Goal: Task Accomplishment & Management: Use online tool/utility

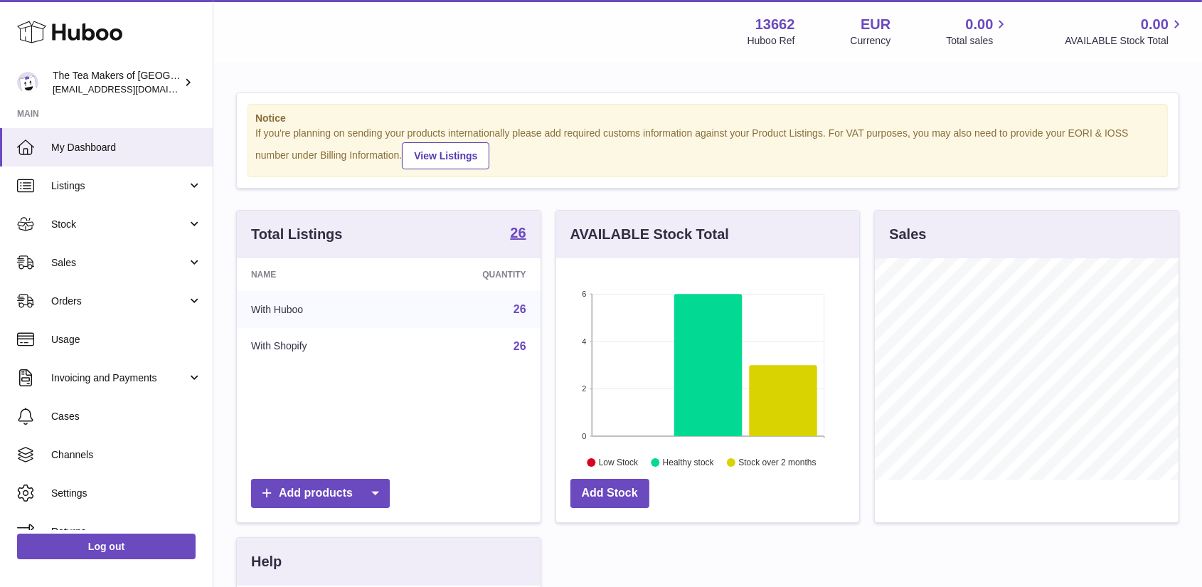
scroll to position [222, 303]
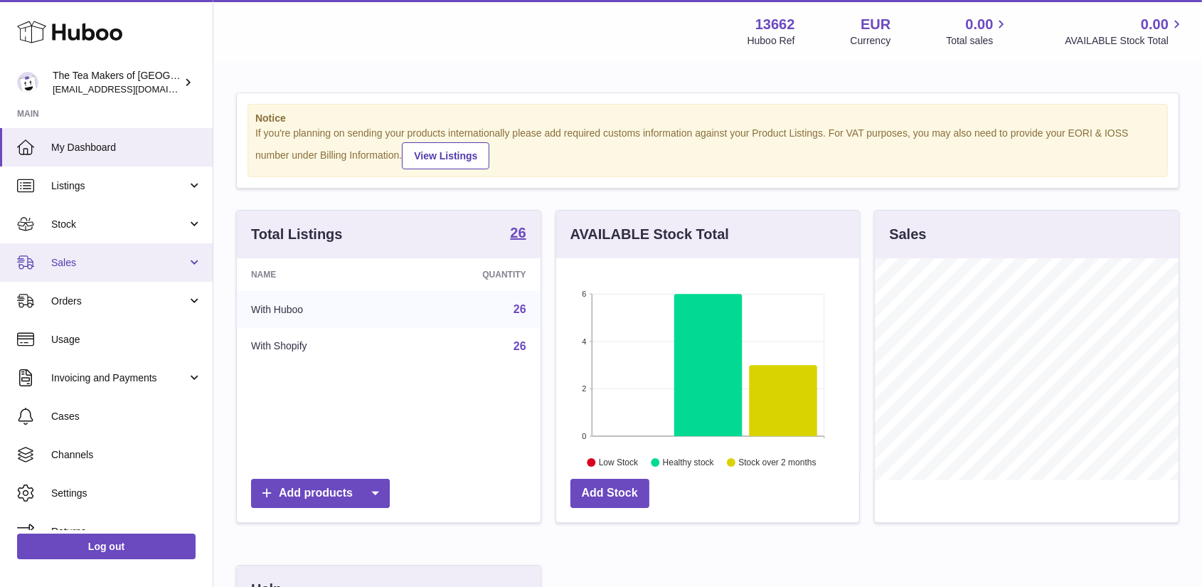
click at [84, 260] on span "Sales" at bounding box center [119, 263] width 136 height 14
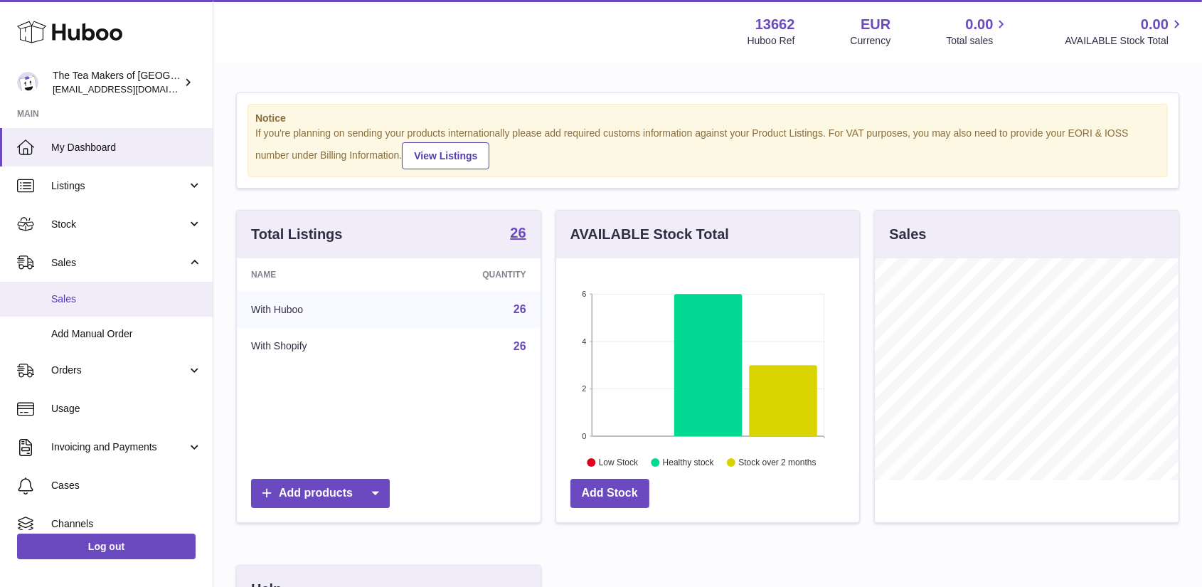
click at [87, 295] on span "Sales" at bounding box center [126, 299] width 151 height 14
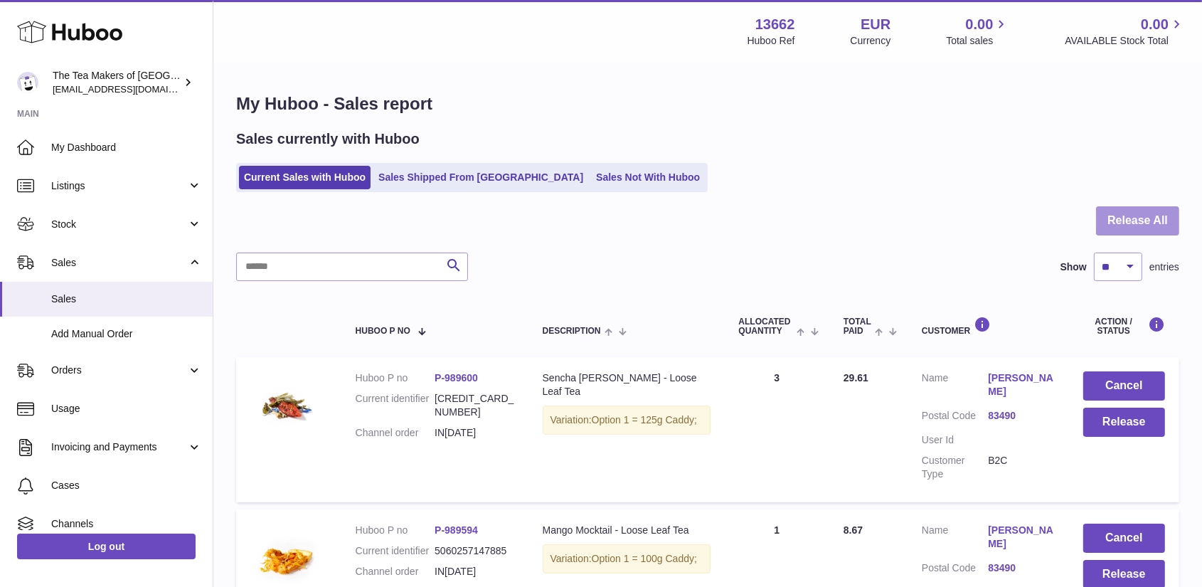
click at [1149, 228] on button "Release All" at bounding box center [1137, 220] width 83 height 29
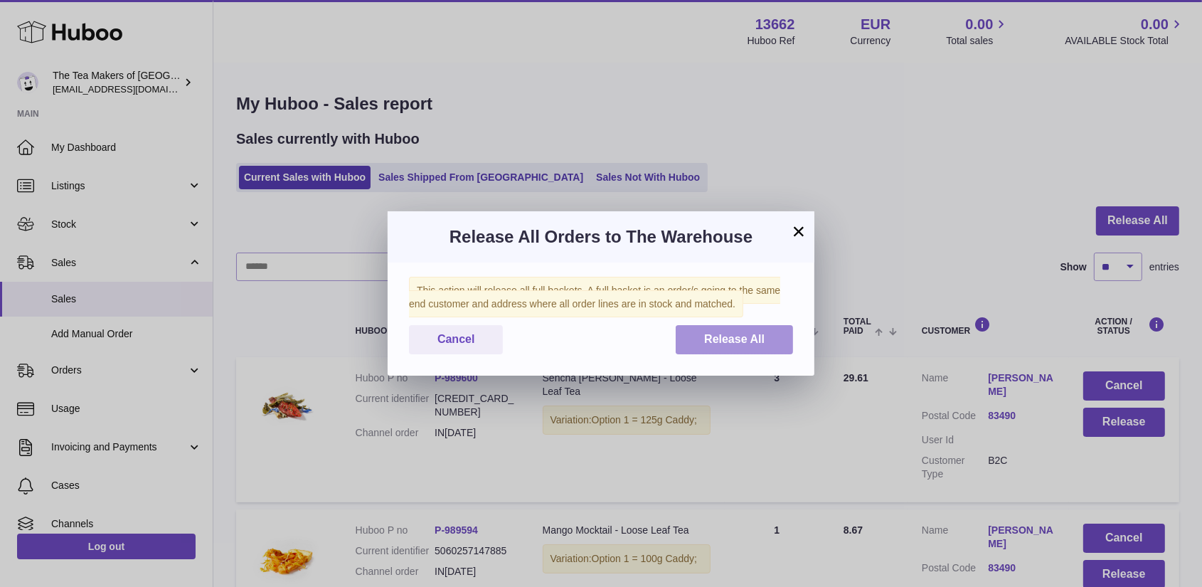
click at [735, 342] on span "Release All" at bounding box center [734, 339] width 60 height 12
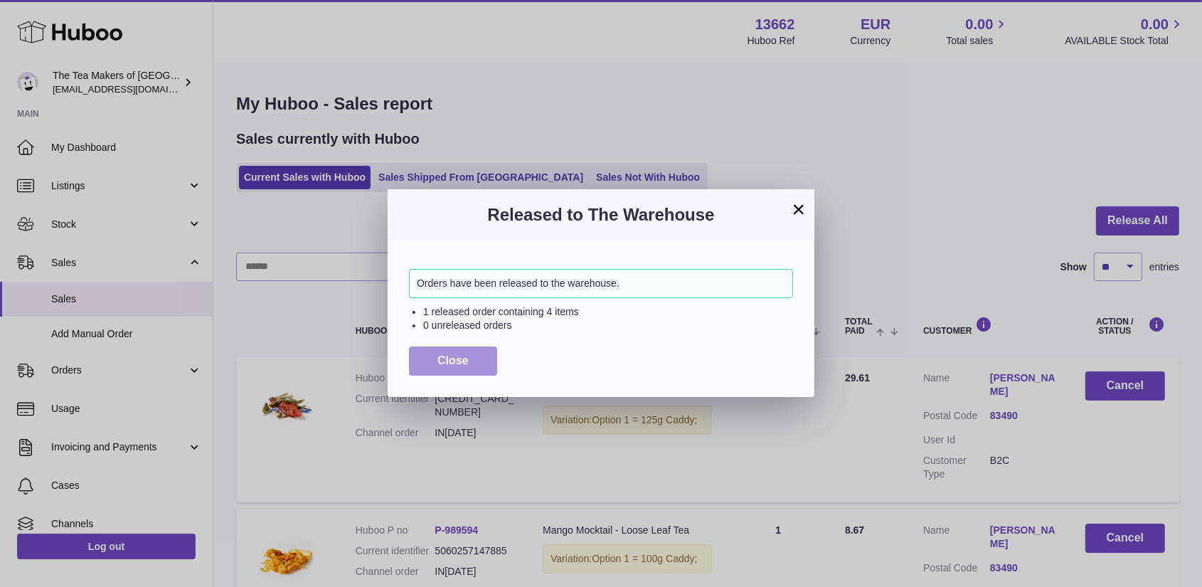
click at [446, 357] on span "Close" at bounding box center [453, 360] width 31 height 12
